Goal: Task Accomplishment & Management: Use online tool/utility

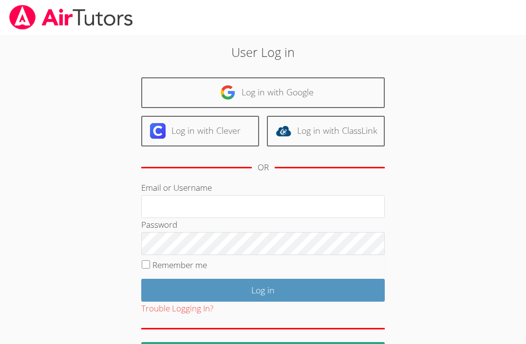
scroll to position [94, 0]
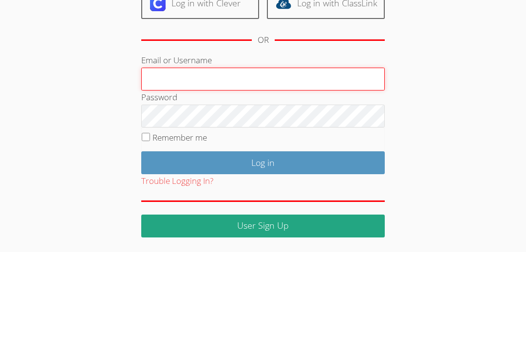
type input "[PERSON_NAME][EMAIL_ADDRESS][PERSON_NAME][DOMAIN_NAME]"
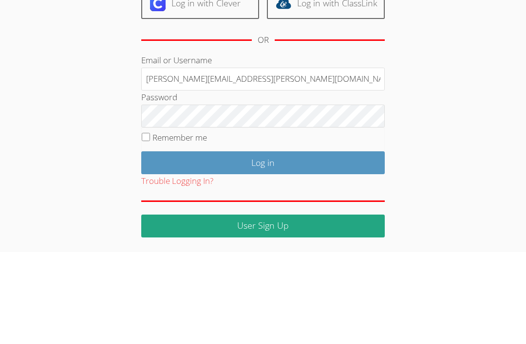
click at [263, 244] on input "Log in" at bounding box center [263, 255] width 244 height 23
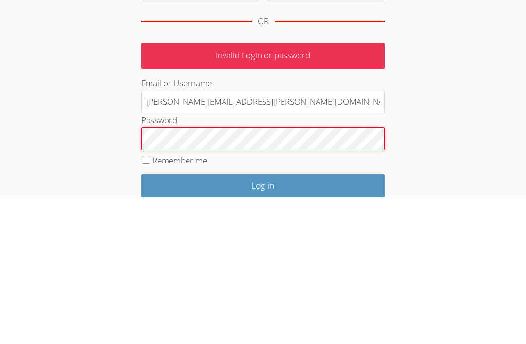
click at [263, 321] on input "Log in" at bounding box center [263, 332] width 244 height 23
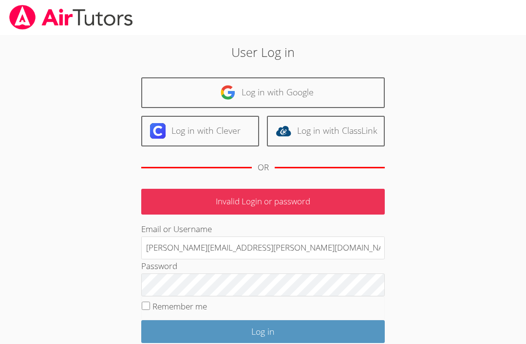
scroll to position [43, 0]
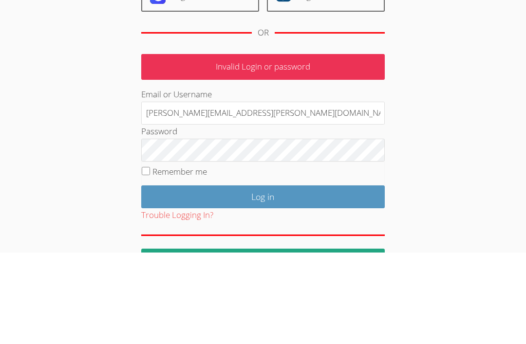
click at [310, 278] on input "Log in" at bounding box center [263, 289] width 244 height 23
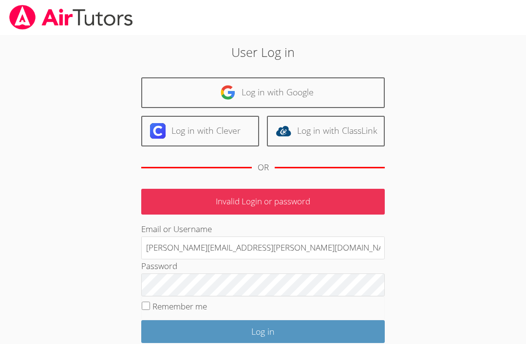
scroll to position [43, 0]
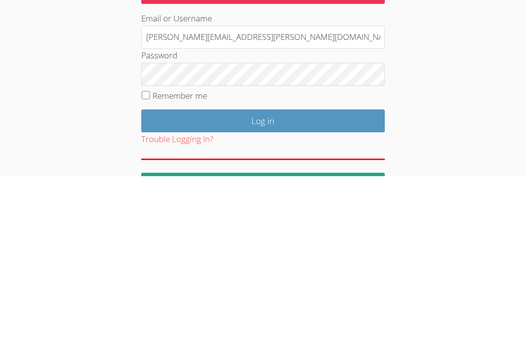
click at [306, 278] on input "Log in" at bounding box center [263, 289] width 244 height 23
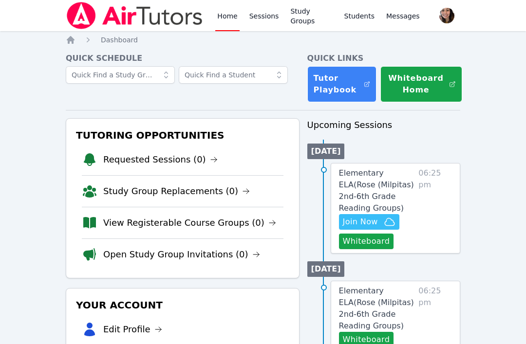
click at [261, 18] on link "Sessions" at bounding box center [265, 15] width 34 height 31
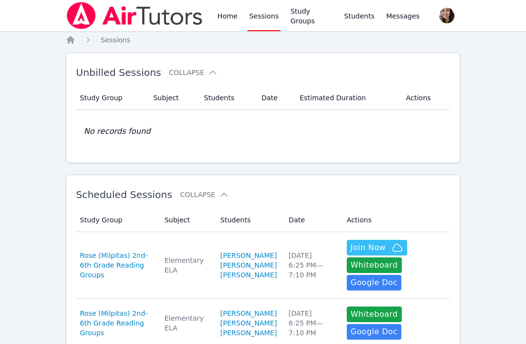
click at [363, 254] on span "Join Now" at bounding box center [368, 248] width 35 height 12
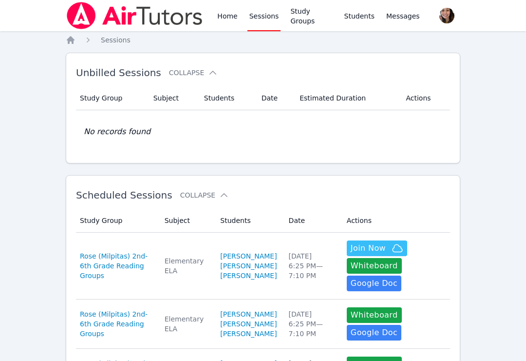
click at [365, 273] on button "Whiteboard" at bounding box center [374, 266] width 55 height 16
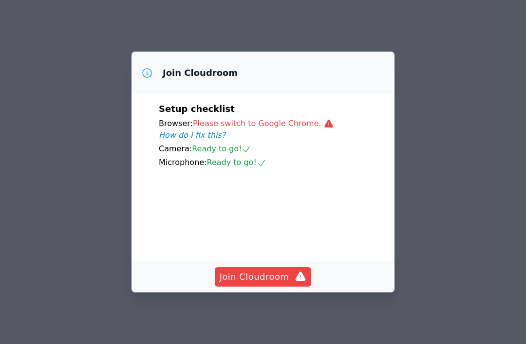
click at [272, 281] on span "Join Cloudroom" at bounding box center [263, 277] width 87 height 14
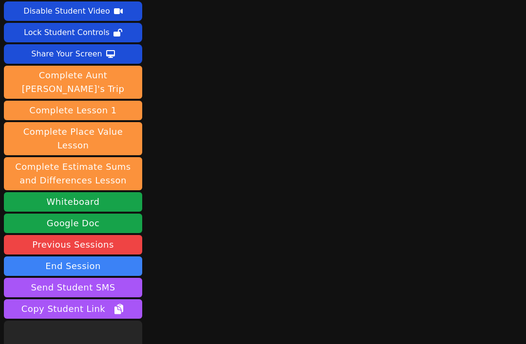
scroll to position [31, 0]
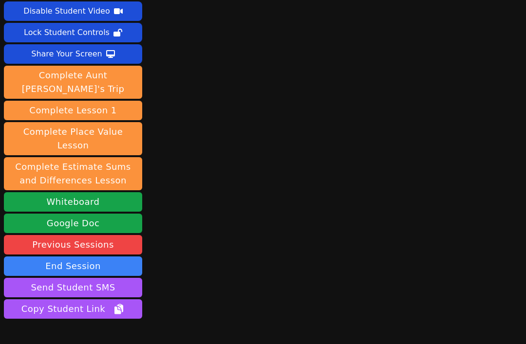
scroll to position [35, 0]
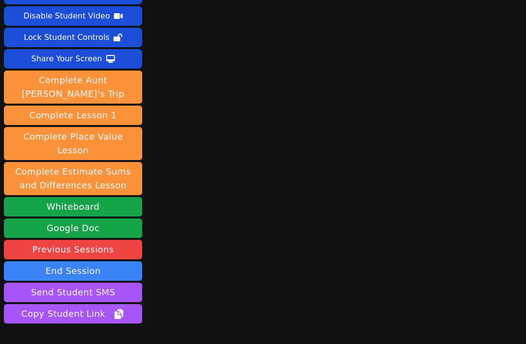
click at [74, 262] on button "End Session" at bounding box center [73, 271] width 138 height 19
